Goal: Check status

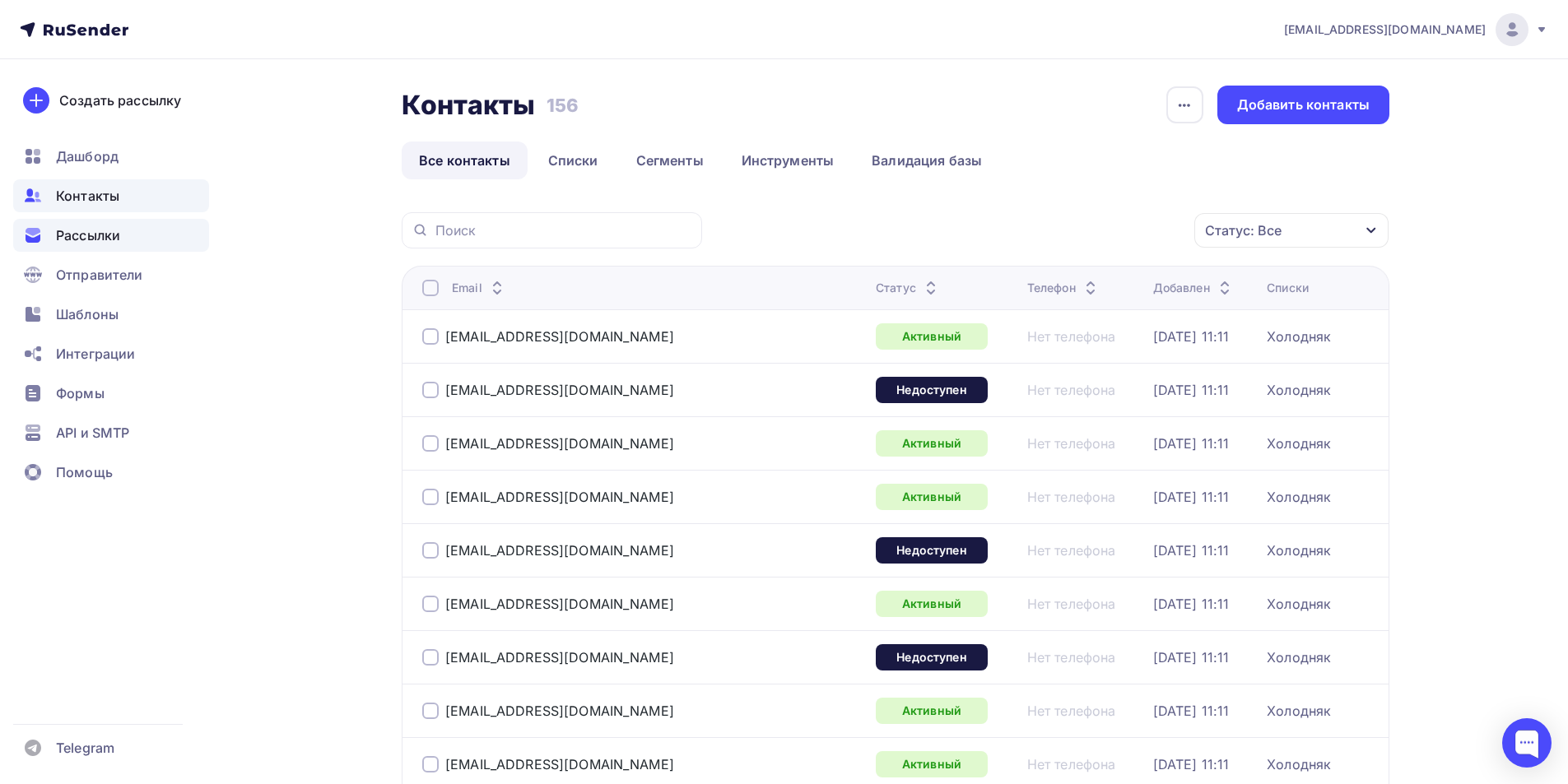
click at [56, 243] on span "Рассылки" at bounding box center [89, 235] width 64 height 20
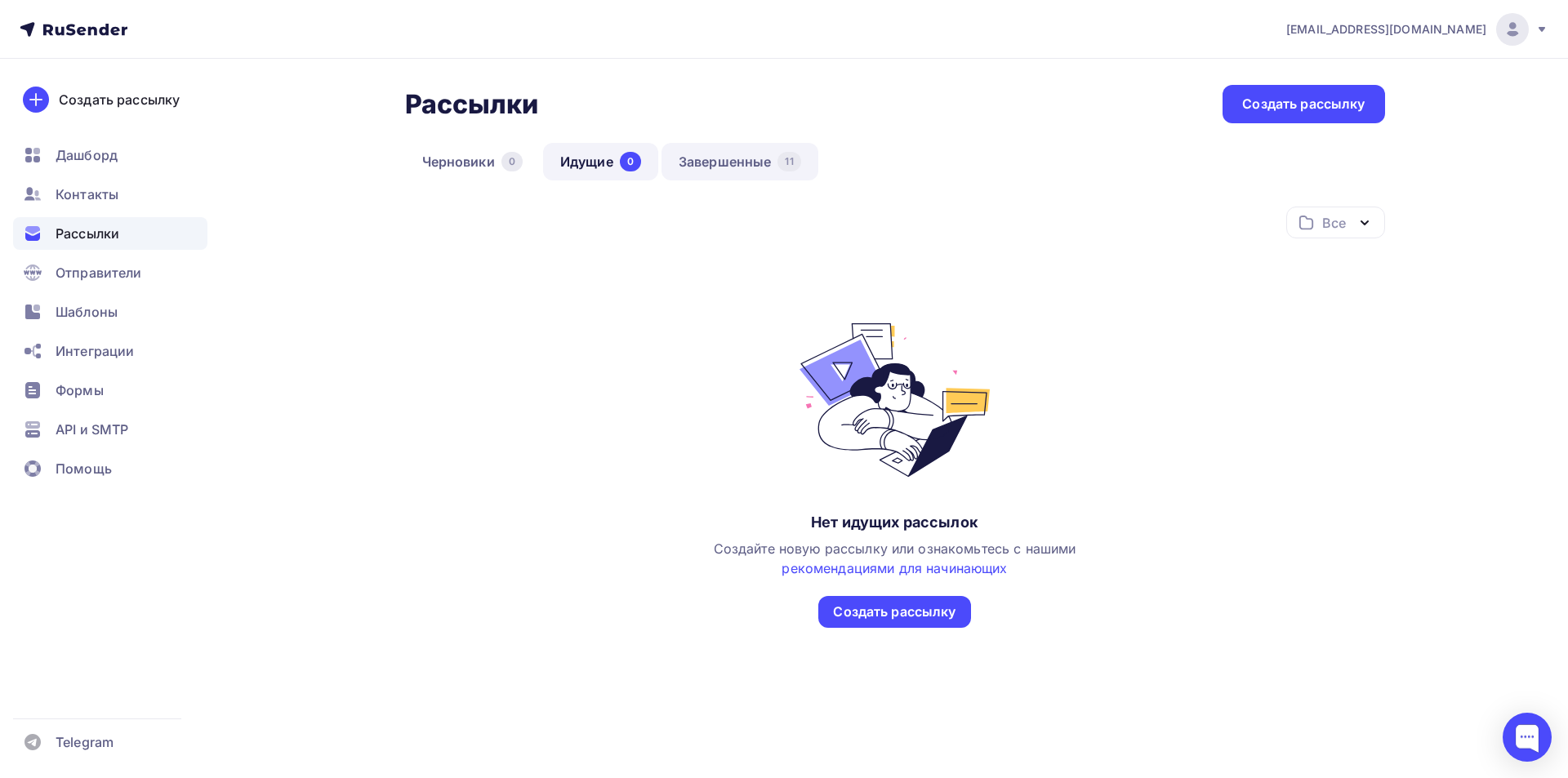
click at [742, 160] on link "Завершенные 11" at bounding box center [739, 161] width 157 height 37
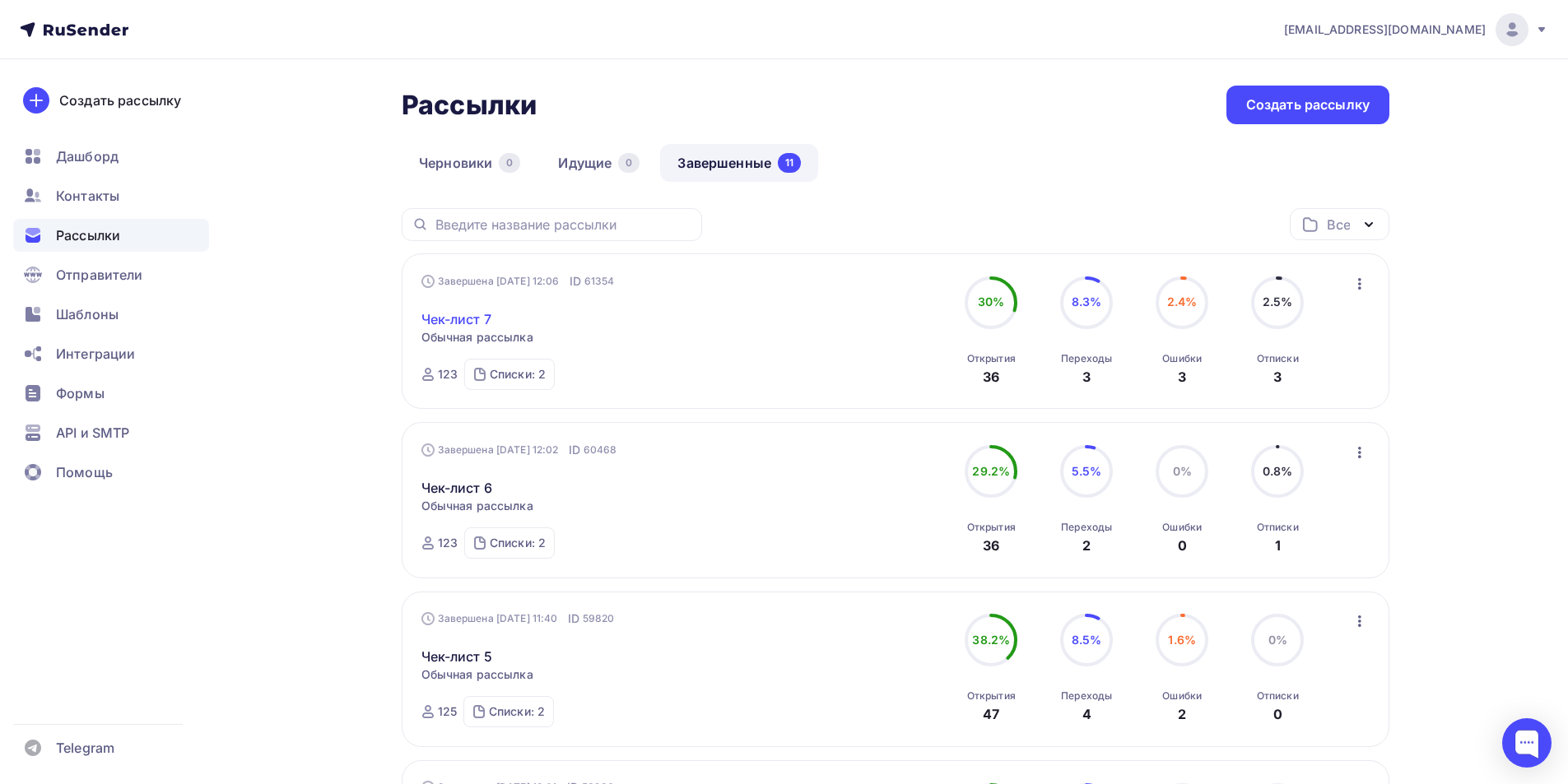
click at [464, 316] on link "Чек-лист 7" at bounding box center [456, 319] width 70 height 20
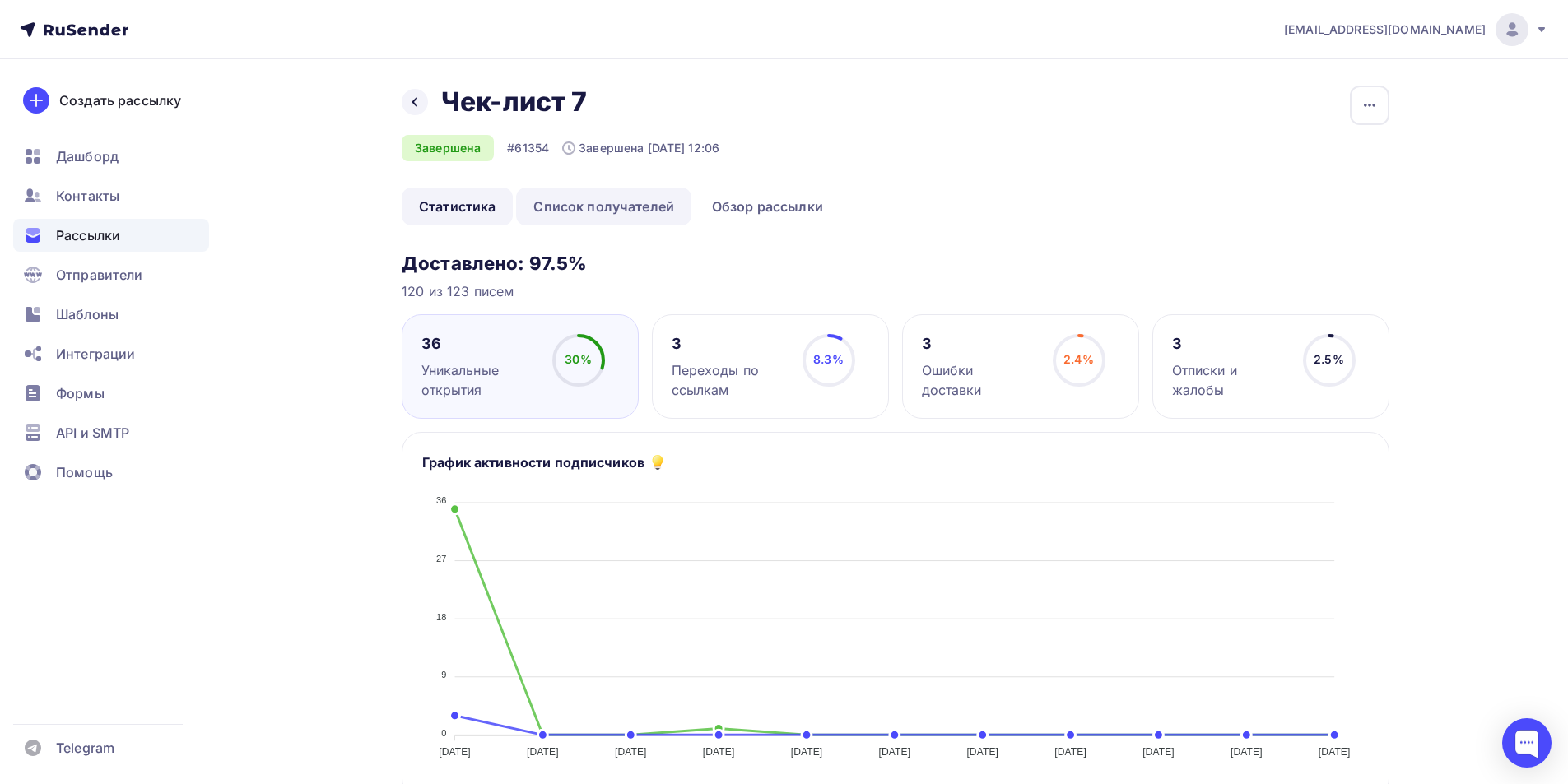
click at [651, 198] on link "Список получателей" at bounding box center [604, 207] width 175 height 38
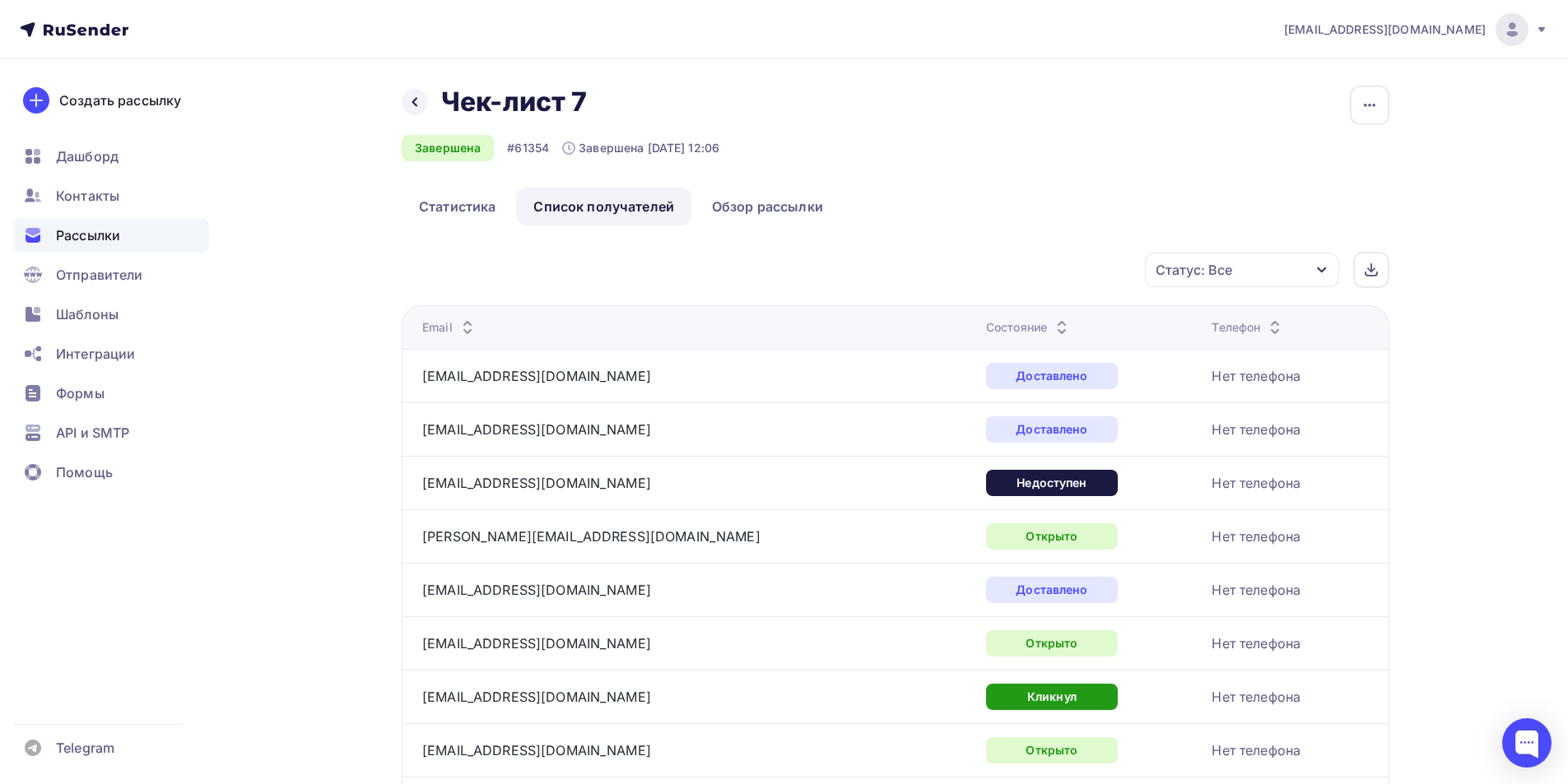
click at [979, 318] on th "Состояние" at bounding box center [1092, 326] width 225 height 44
click at [986, 324] on div "Состояние" at bounding box center [1029, 327] width 86 height 16
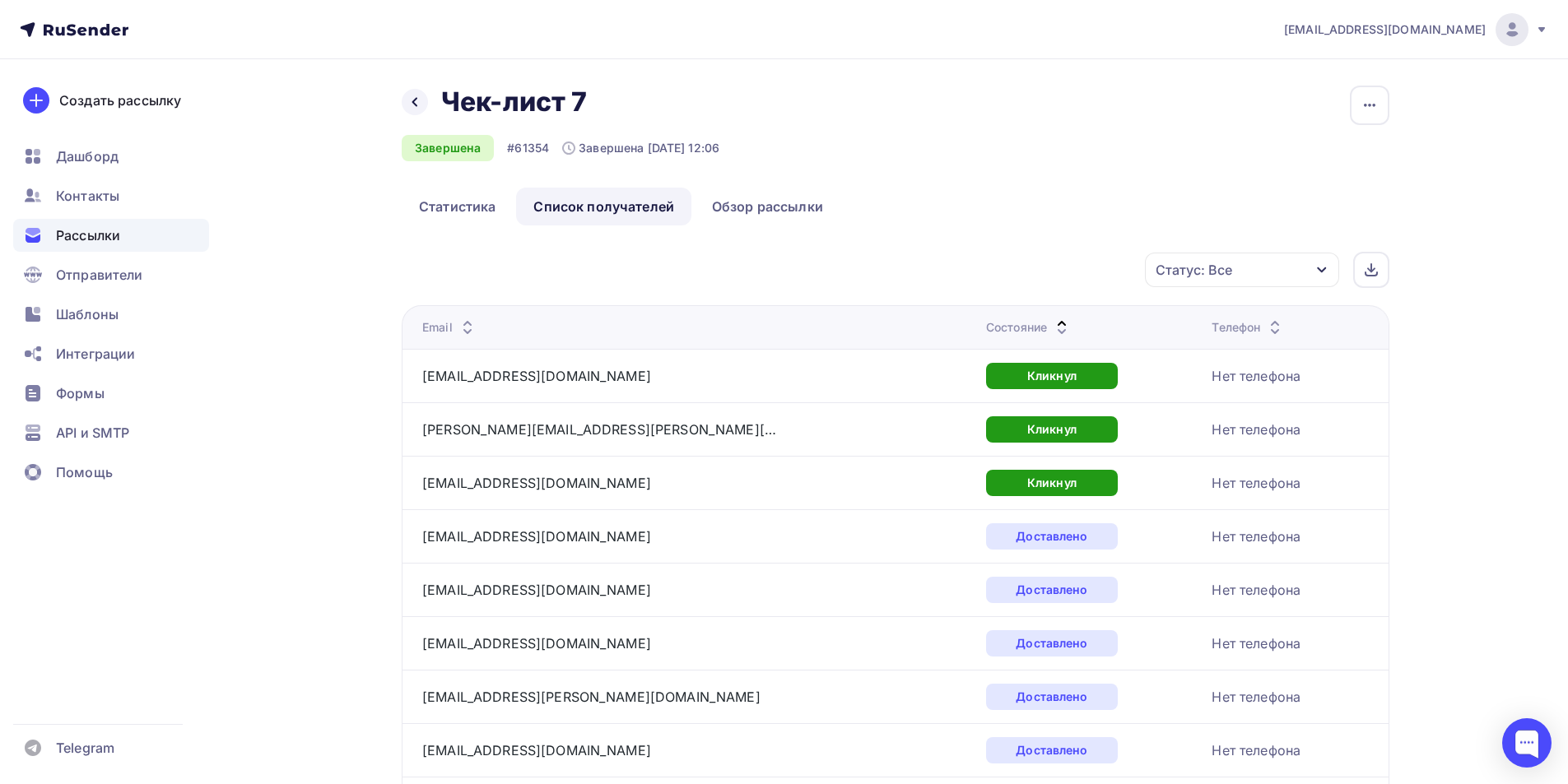
click at [986, 327] on div "Состояние" at bounding box center [1029, 327] width 86 height 16
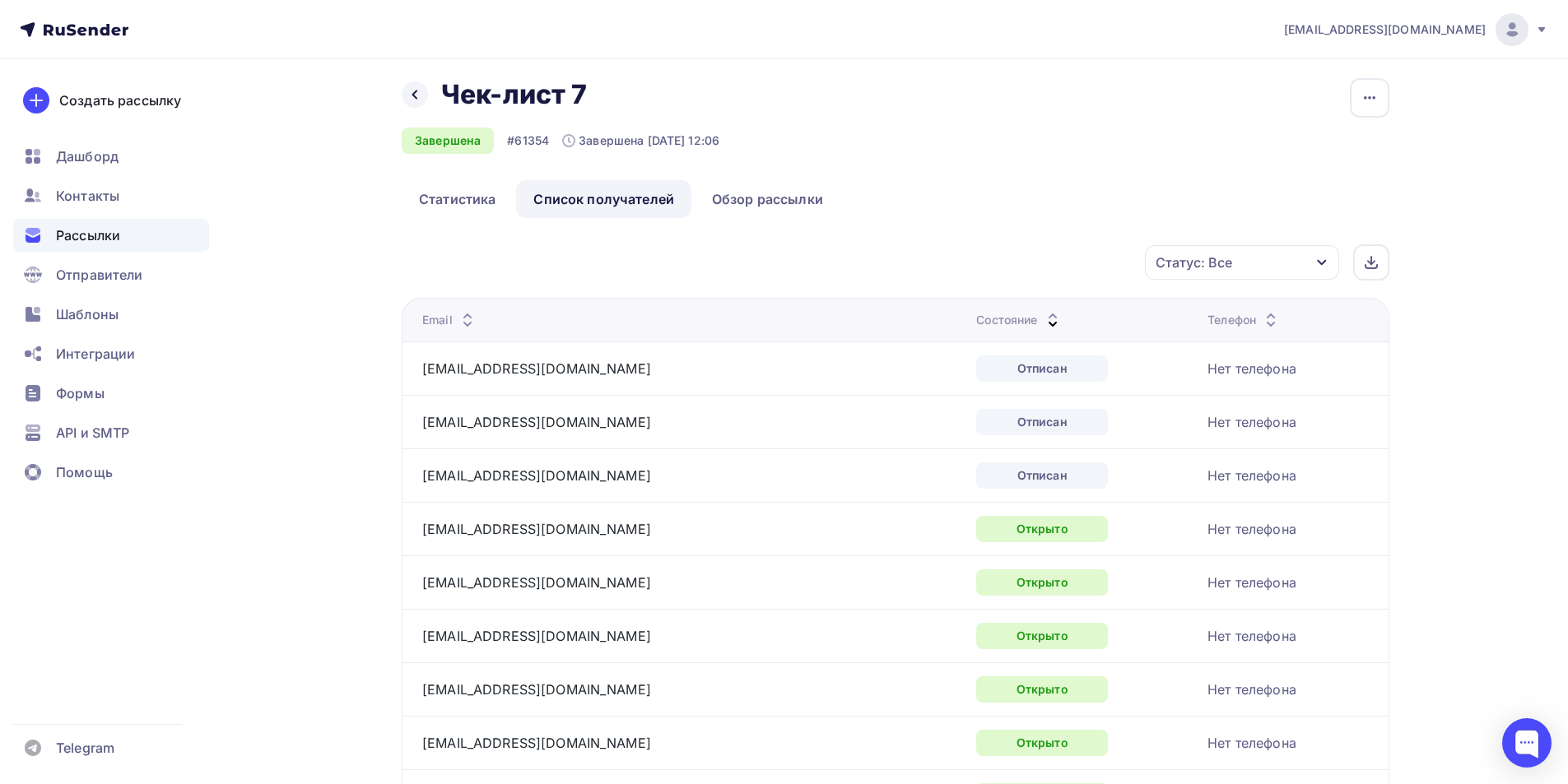
scroll to position [8, 0]
